Goal: Find specific page/section: Find specific page/section

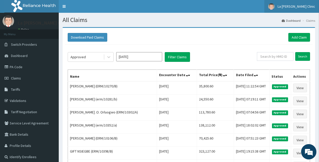
click at [309, 5] on span "La [PERSON_NAME] Clinic" at bounding box center [297, 6] width 38 height 5
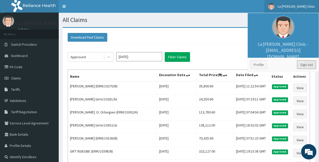
click at [307, 64] on link "Sign out" at bounding box center [306, 64] width 19 height 9
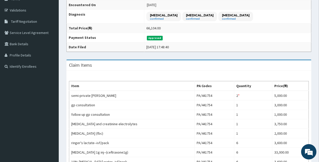
scroll to position [90, 0]
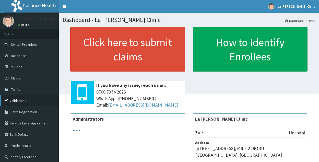
click at [34, 102] on link "Validations" at bounding box center [29, 100] width 59 height 11
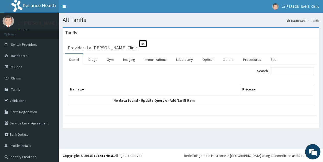
click at [233, 59] on link "Others" at bounding box center [228, 59] width 19 height 11
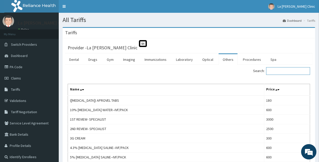
click at [280, 70] on input "Search:" at bounding box center [288, 71] width 44 height 8
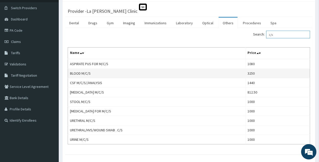
scroll to position [25, 0]
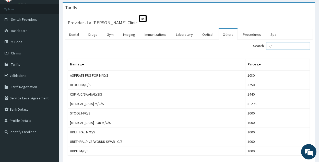
type input "c"
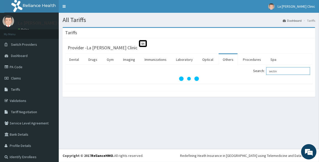
scroll to position [0, 0]
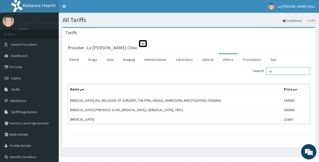
type input "s"
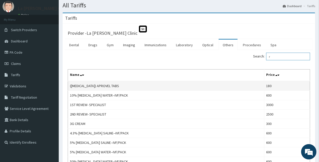
scroll to position [37, 0]
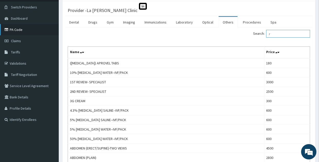
type input "r"
click at [24, 28] on link "PA Code" at bounding box center [29, 29] width 59 height 11
